Goal: Information Seeking & Learning: Check status

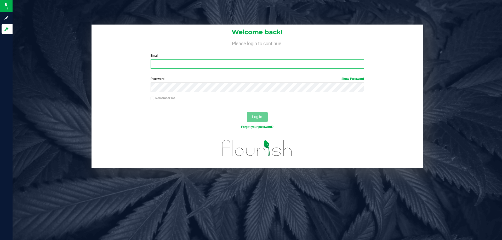
click at [169, 66] on input "Email" at bounding box center [257, 63] width 213 height 9
type input "[EMAIL_ADDRESS][DOMAIN_NAME]"
click at [247, 113] on button "Log In" at bounding box center [257, 117] width 21 height 9
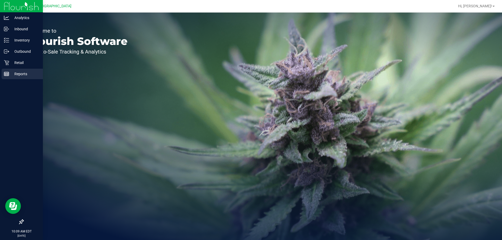
click at [23, 73] on p "Reports" at bounding box center [24, 74] width 31 height 6
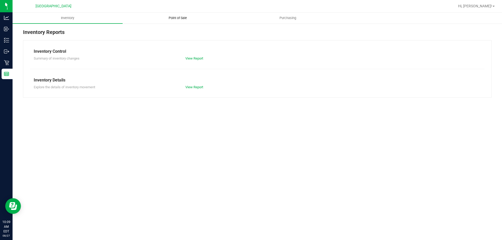
click at [178, 19] on span "Point of Sale" at bounding box center [178, 18] width 32 height 5
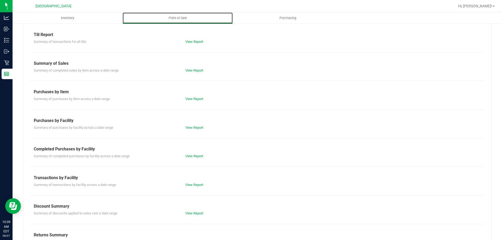
scroll to position [35, 0]
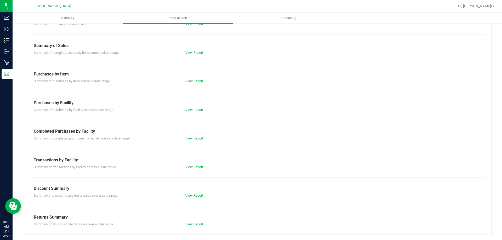
click at [194, 137] on link "View Report" at bounding box center [195, 139] width 18 height 4
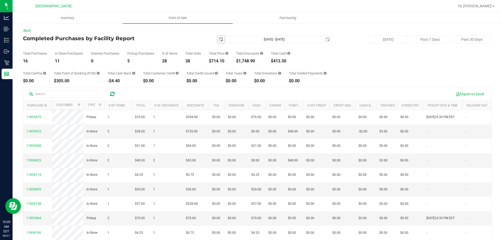
click at [219, 39] on span "select" at bounding box center [221, 39] width 4 height 4
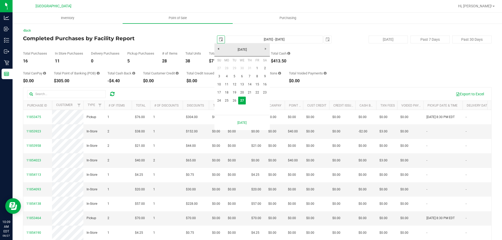
scroll to position [0, 13]
click at [228, 91] on link "18" at bounding box center [227, 93] width 8 height 8
type input "[DATE]"
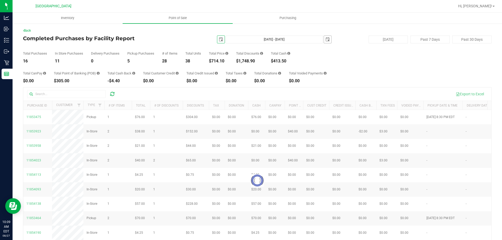
click at [326, 40] on span "select" at bounding box center [328, 39] width 4 height 4
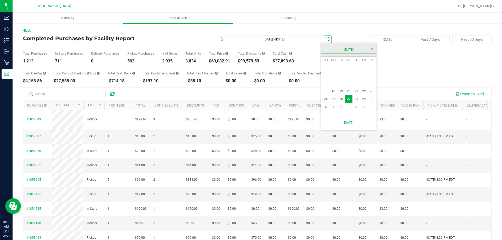
scroll to position [0, 13]
click at [324, 98] on link "24" at bounding box center [326, 99] width 8 height 8
type input "[DATE] - [DATE]"
type input "[DATE]"
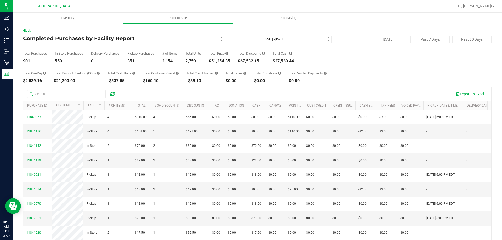
click at [382, 32] on div "Back" at bounding box center [257, 30] width 469 height 5
click at [477, 92] on button "Export to Excel" at bounding box center [470, 94] width 35 height 9
click at [183, 16] on span "Point of Sale" at bounding box center [178, 18] width 32 height 5
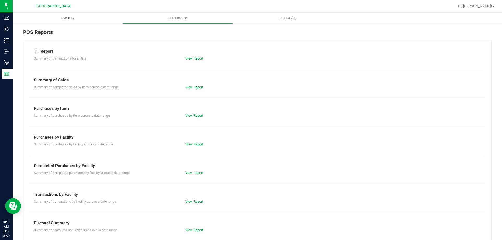
click at [195, 201] on link "View Report" at bounding box center [195, 202] width 18 height 4
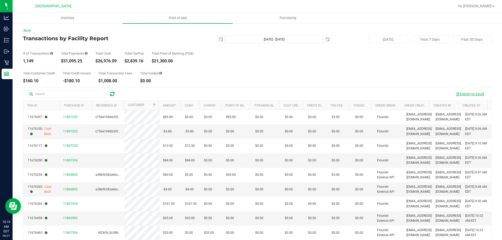
click at [462, 93] on button "Export to Excel" at bounding box center [470, 94] width 35 height 9
click at [186, 18] on span "Point of Sale" at bounding box center [178, 18] width 32 height 5
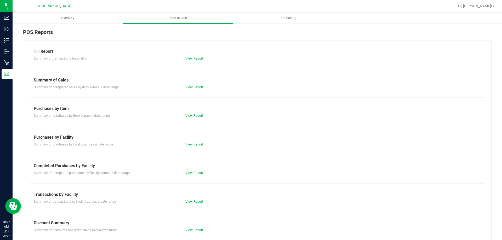
click at [195, 59] on link "View Report" at bounding box center [195, 59] width 18 height 4
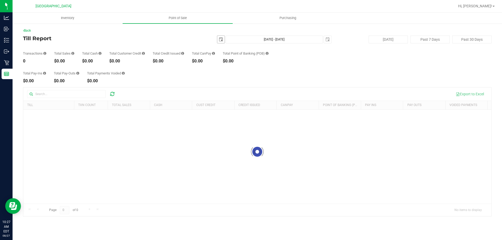
click at [223, 40] on span "select" at bounding box center [221, 39] width 4 height 4
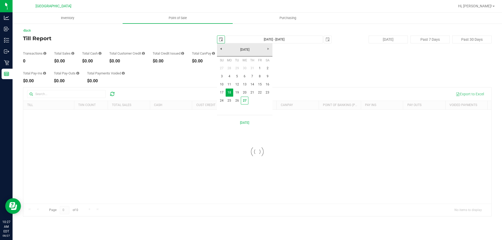
scroll to position [0, 13]
click at [246, 101] on link "27" at bounding box center [245, 101] width 8 height 8
type input "[DATE]"
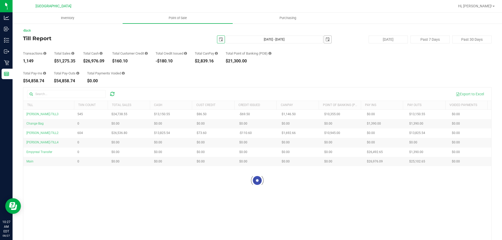
click at [327, 41] on span "select" at bounding box center [328, 39] width 4 height 4
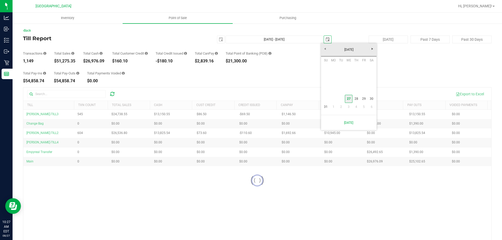
click at [349, 99] on link "27" at bounding box center [349, 99] width 8 height 8
type input "[DATE] - [DATE]"
type input "[DATE]"
